Goal: Transaction & Acquisition: Purchase product/service

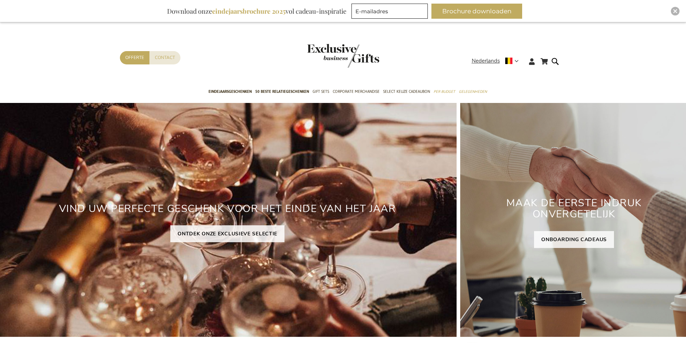
drag, startPoint x: 299, startPoint y: 34, endPoint x: 349, endPoint y: 79, distance: 67.3
click at [556, 58] on form "Search Search" at bounding box center [556, 67] width 7 height 21
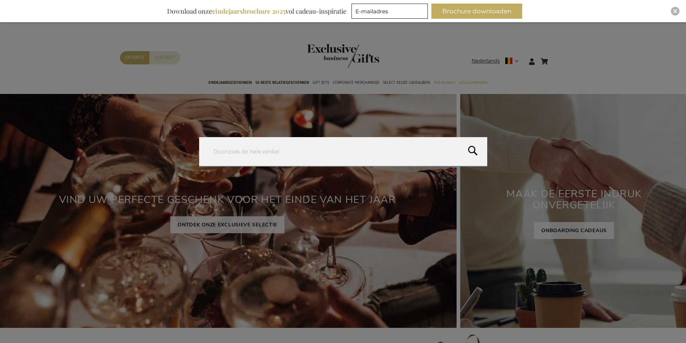
paste input "Lunch Box"
type input "Lunch Box"
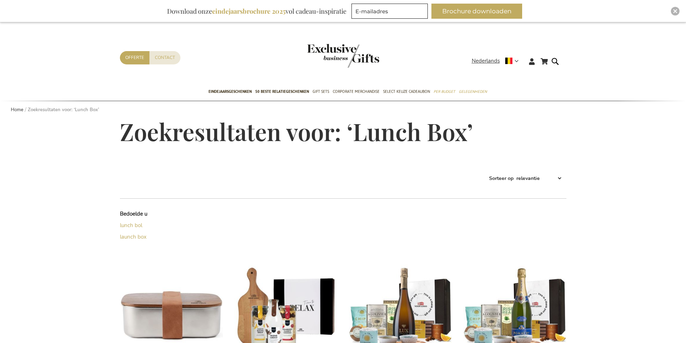
scroll to position [36, 0]
